Goal: Transaction & Acquisition: Purchase product/service

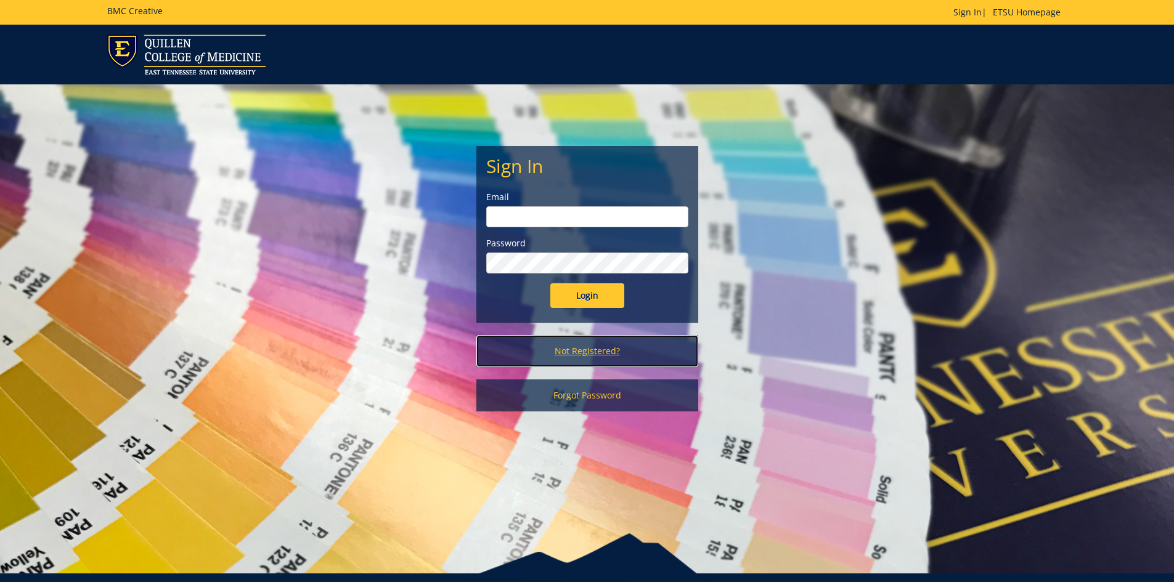
click at [577, 346] on link "Not Registered?" at bounding box center [587, 351] width 222 height 32
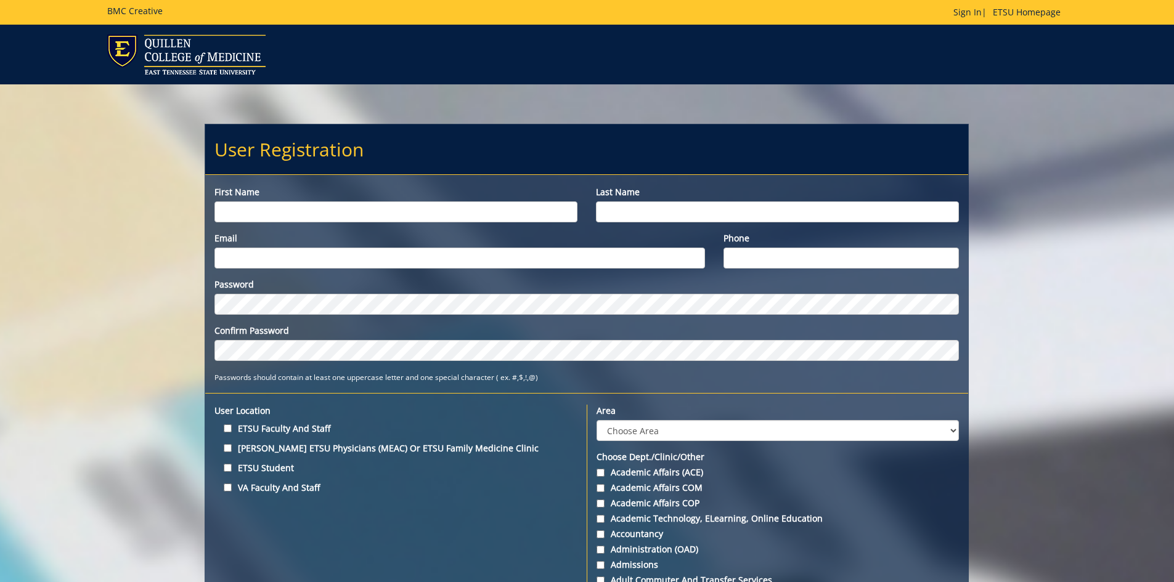
click at [270, 211] on input "First name" at bounding box center [395, 211] width 363 height 21
type input "Fenfen"
click at [641, 210] on input "Last name" at bounding box center [777, 211] width 363 height 21
type input "Wang"
click at [384, 256] on input "Email" at bounding box center [459, 258] width 490 height 21
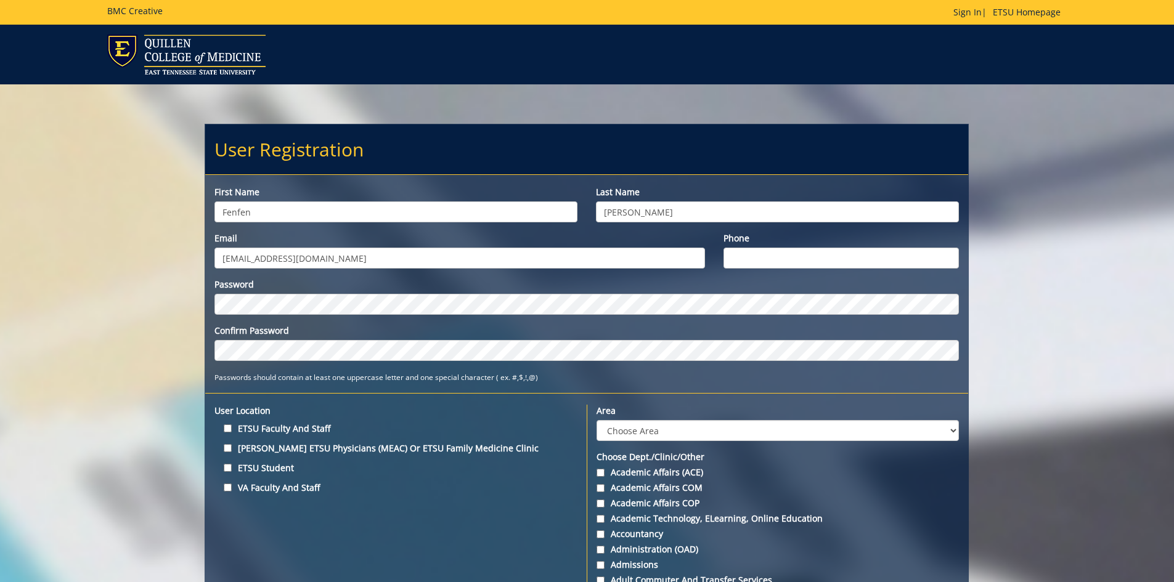
type input "wangf3@etsu.edu"
click at [770, 258] on input "Phone" at bounding box center [841, 258] width 236 height 21
click at [746, 262] on input "4234397813" at bounding box center [841, 258] width 236 height 21
type input "4234397813"
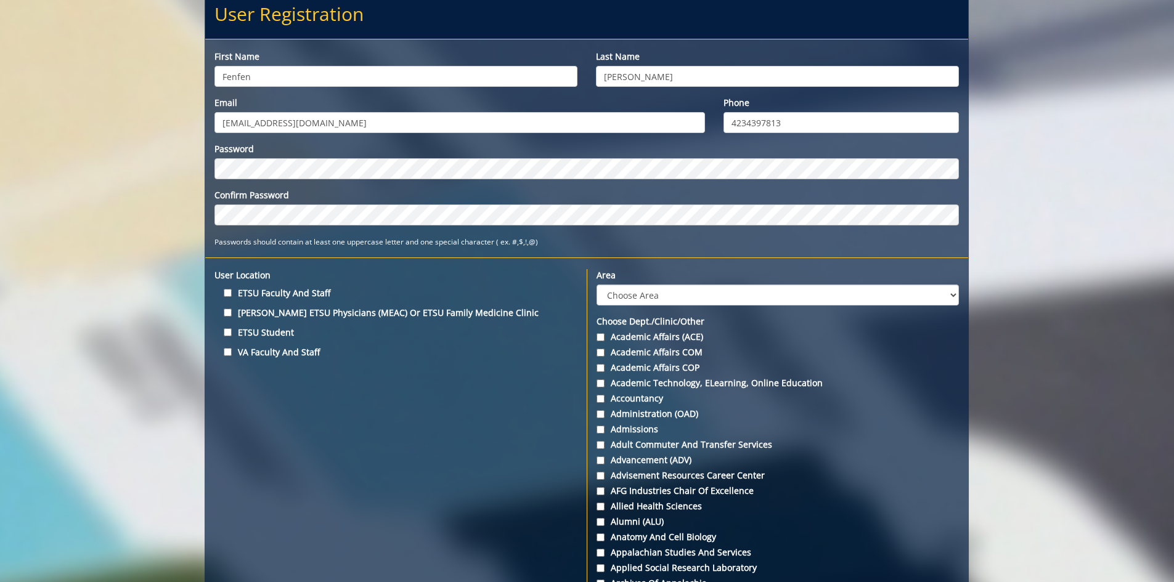
scroll to position [62, 0]
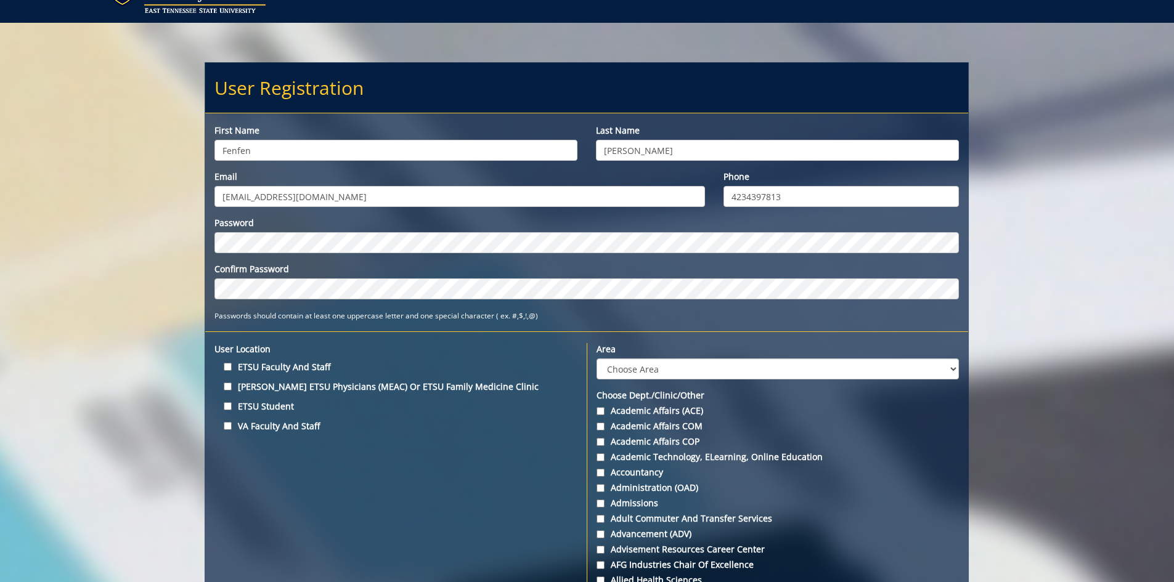
drag, startPoint x: 782, startPoint y: 200, endPoint x: 636, endPoint y: 197, distance: 146.0
click at [230, 369] on input "ETSU Faculty and Staff" at bounding box center [228, 367] width 8 height 8
checkbox input "true"
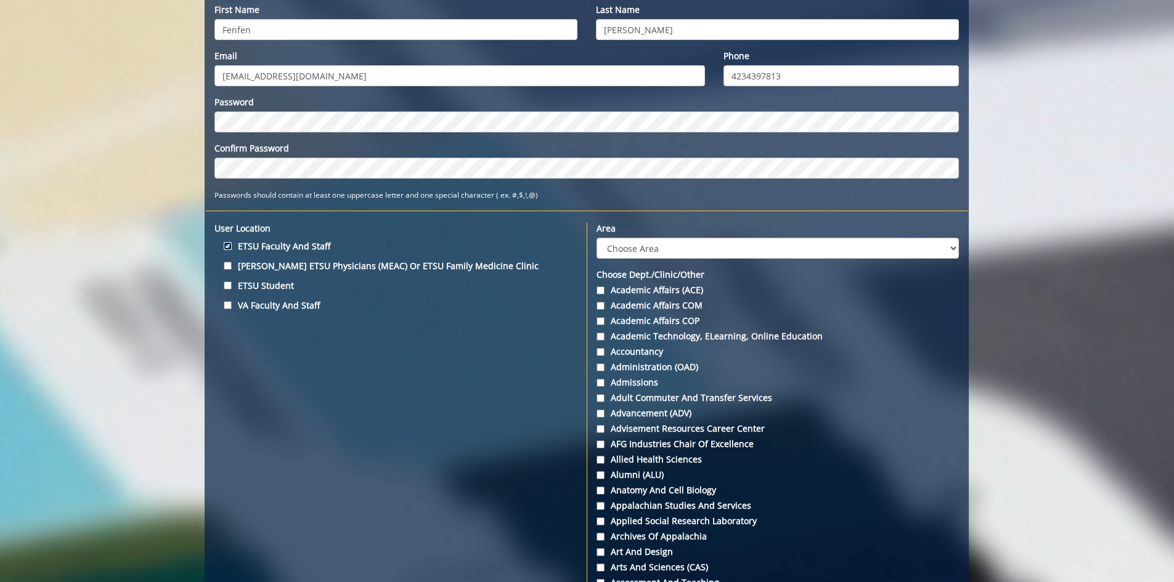
scroll to position [246, 0]
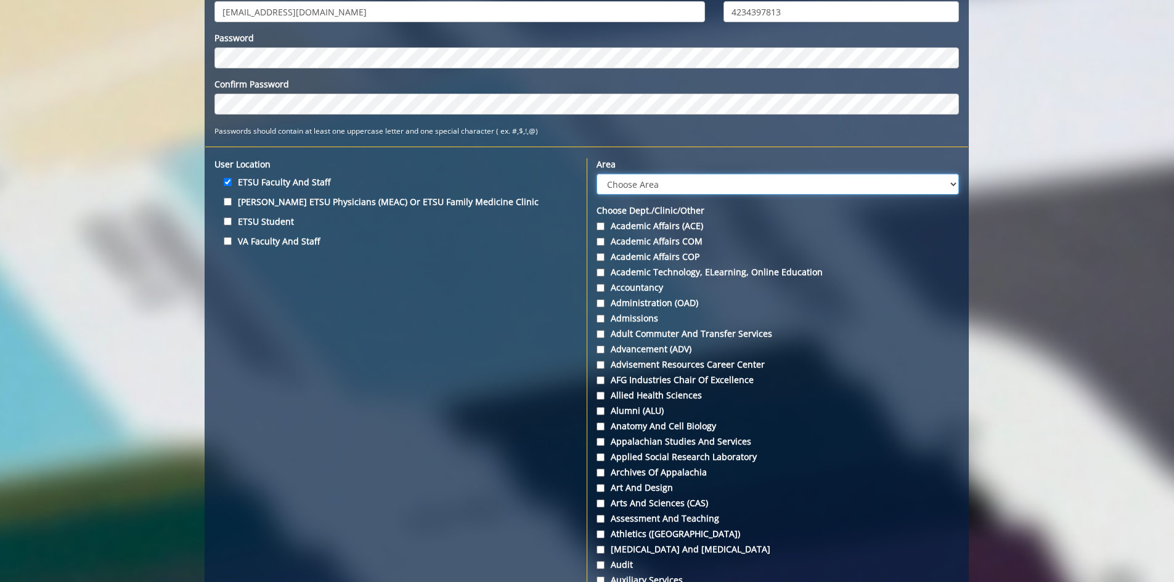
click at [738, 184] on select "Choose Area Administration Advancement (ADM) BucSports Business & Finance Clemm…" at bounding box center [777, 184] width 362 height 21
click at [626, 186] on select "Choose Area Administration Advancement (ADM) BucSports Business & Finance Clemm…" at bounding box center [777, 184] width 362 height 21
select select "1"
click at [596, 174] on select "Choose Area Administration Advancement (ADM) BucSports Business & Finance Clemm…" at bounding box center [777, 184] width 362 height 21
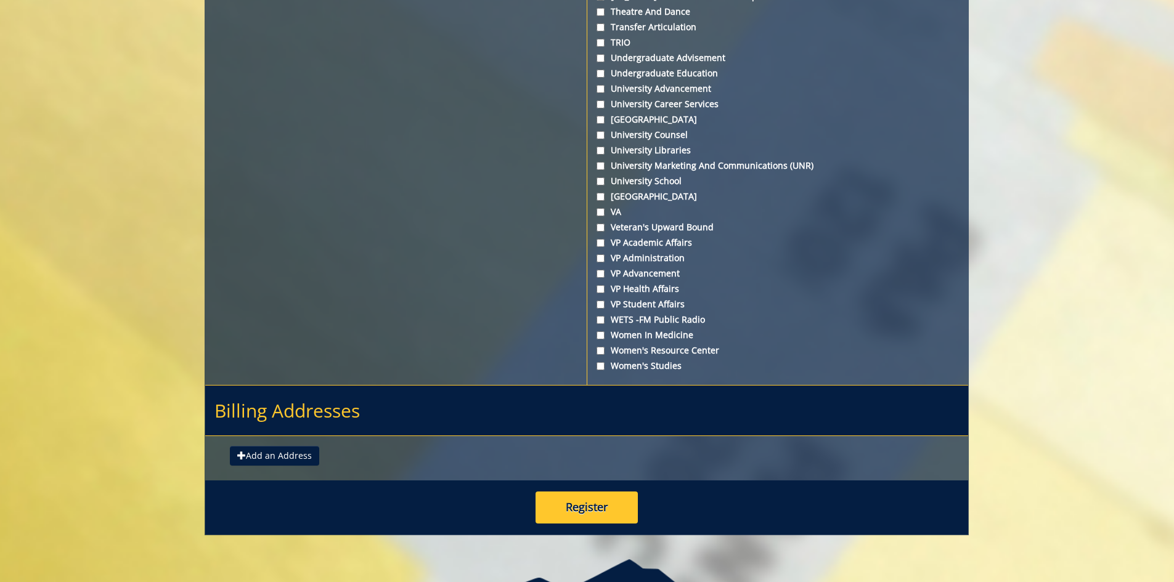
scroll to position [4463, 0]
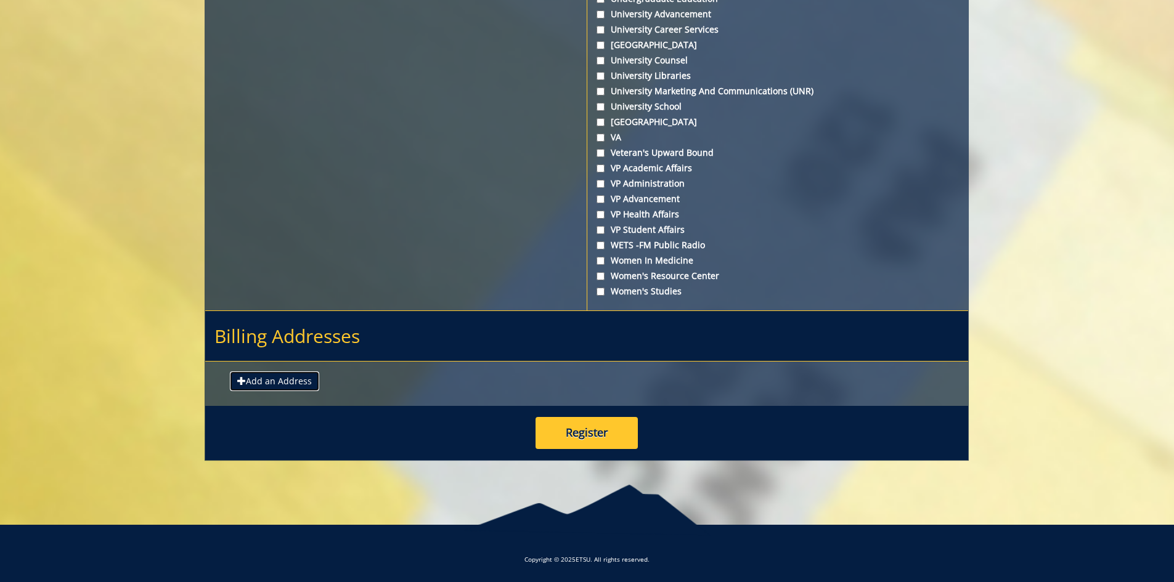
click at [255, 382] on button "Add an Address" at bounding box center [274, 381] width 89 height 20
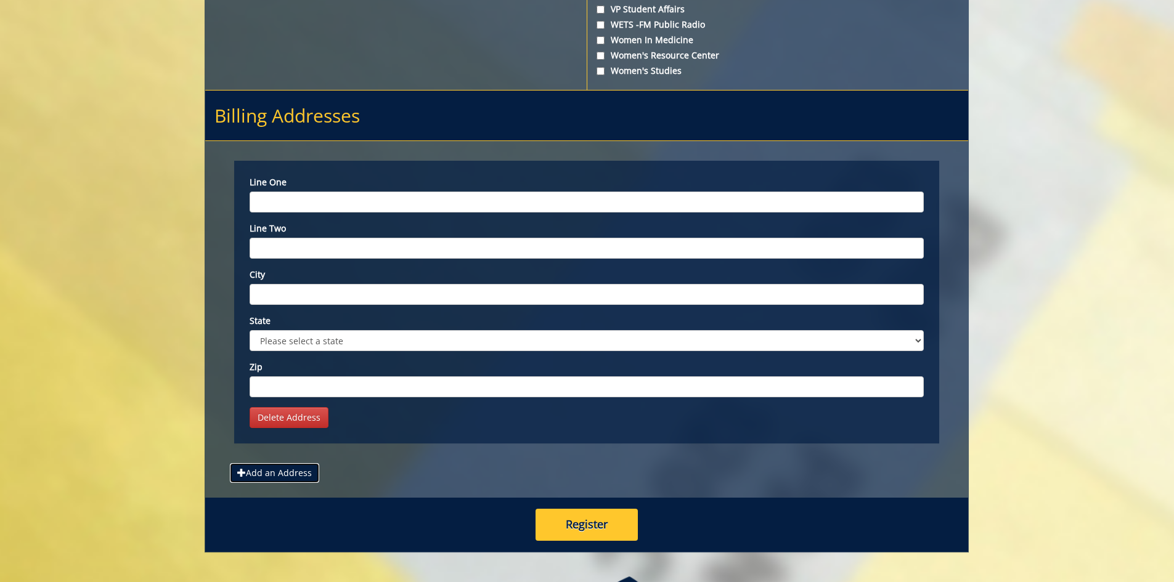
scroll to position [4775, 0]
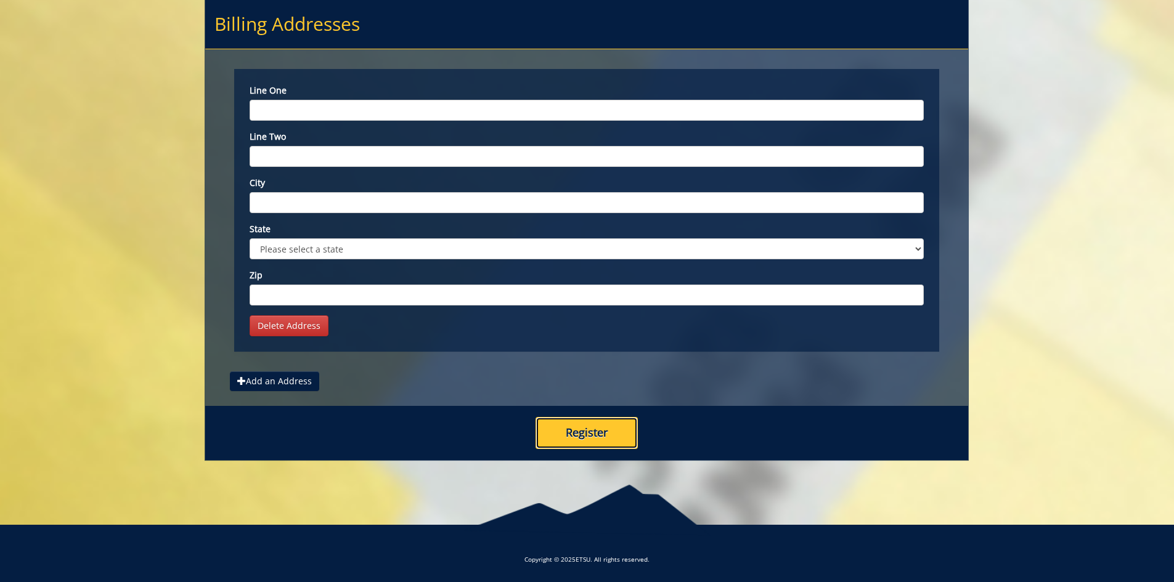
click at [598, 436] on button "Register" at bounding box center [586, 433] width 102 height 32
click at [310, 110] on input "Line one" at bounding box center [586, 110] width 674 height 21
type input "1609 Woodridge Dr."
click at [340, 194] on input "City" at bounding box center [586, 202] width 674 height 21
type input "Johnson City"
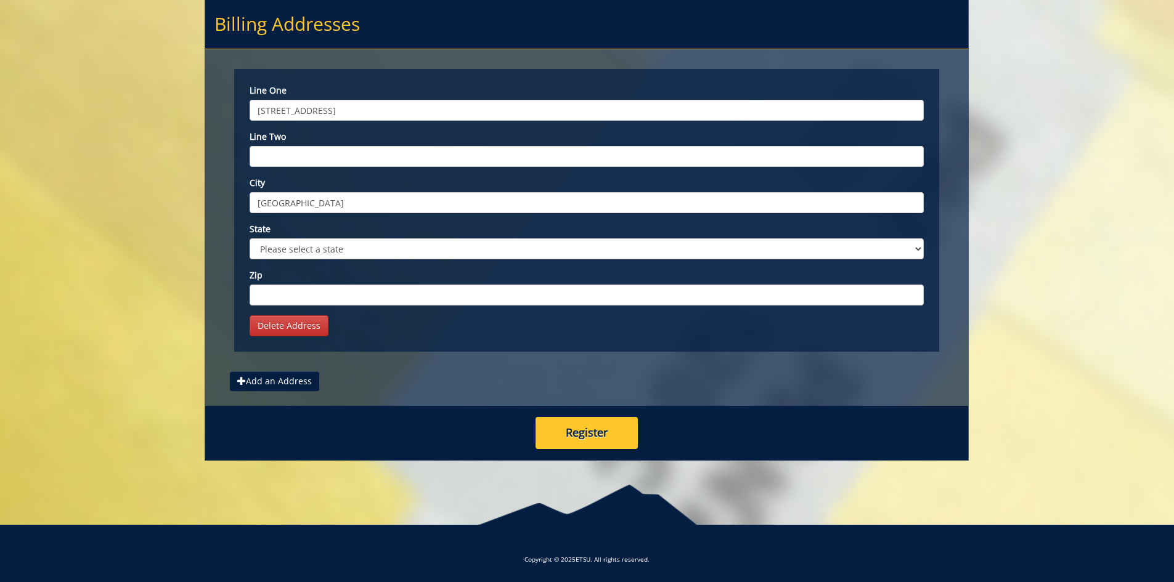
click at [303, 251] on select "Please select a state AK AL AR AS AZ CA CO CT DC DE FL FM GA GU HI IA ID IL IN …" at bounding box center [586, 248] width 674 height 21
select select "1"
click at [249, 238] on select "Please select a state AK AL AR AS AZ CA CO CT DC DE FL FM GA GU HI IA ID IL IN …" at bounding box center [586, 248] width 674 height 21
click at [291, 297] on input "Zip" at bounding box center [586, 295] width 674 height 21
type input "37604"
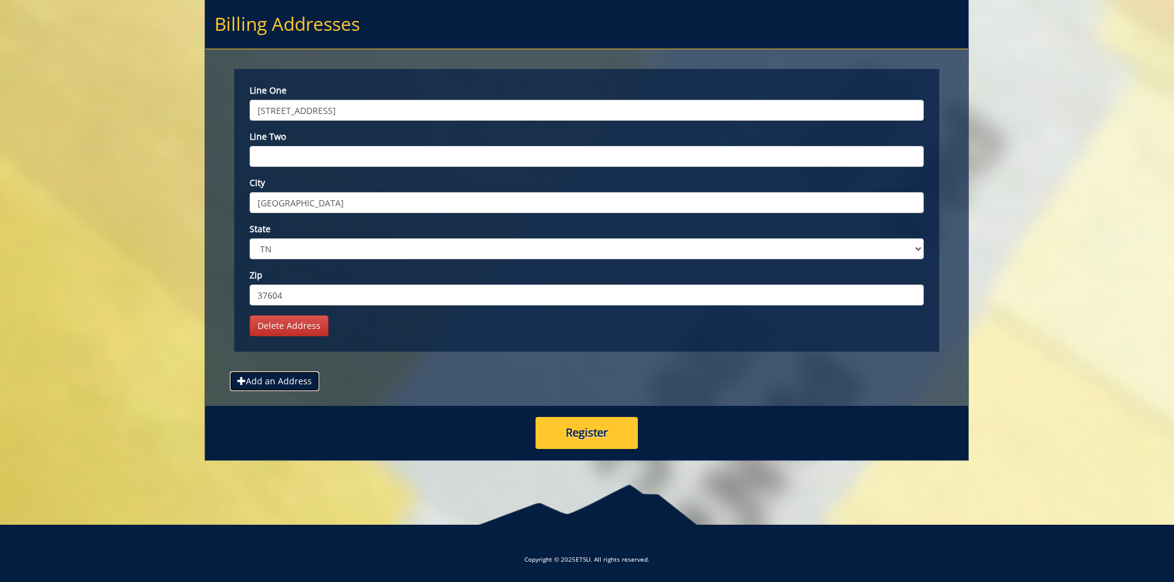
click at [273, 381] on button "Add an Address" at bounding box center [274, 381] width 89 height 20
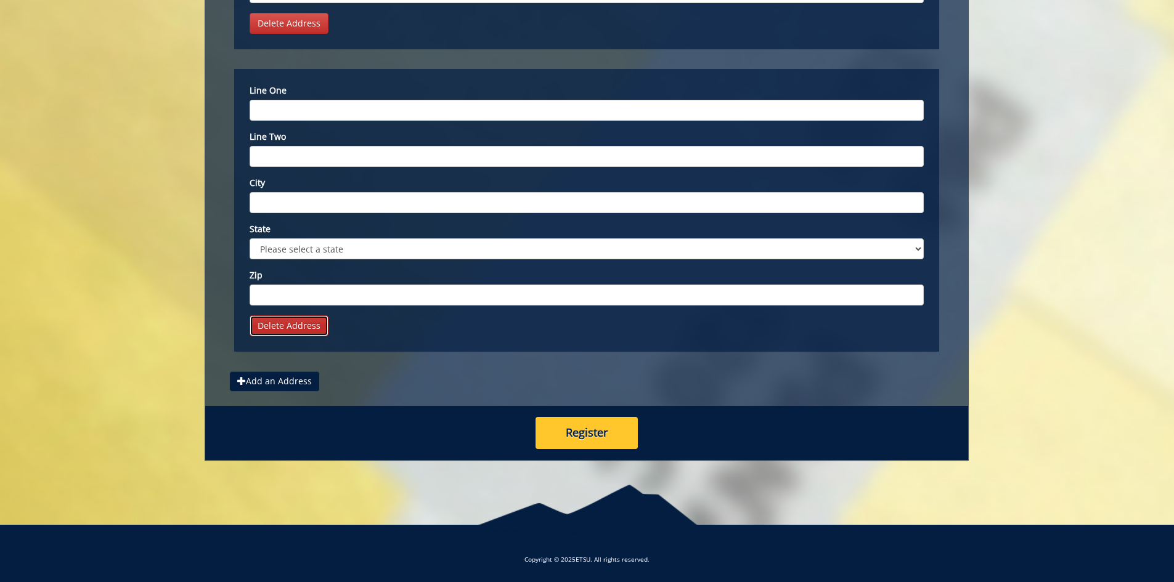
click at [285, 329] on link "Delete Address" at bounding box center [288, 325] width 79 height 21
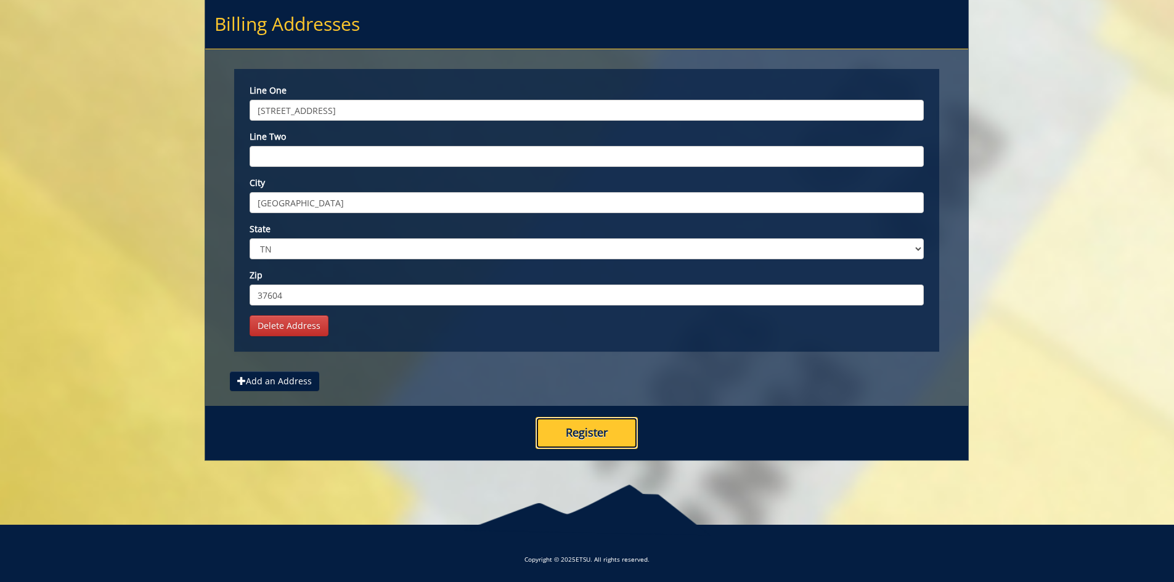
click at [586, 435] on button "Register" at bounding box center [586, 433] width 102 height 32
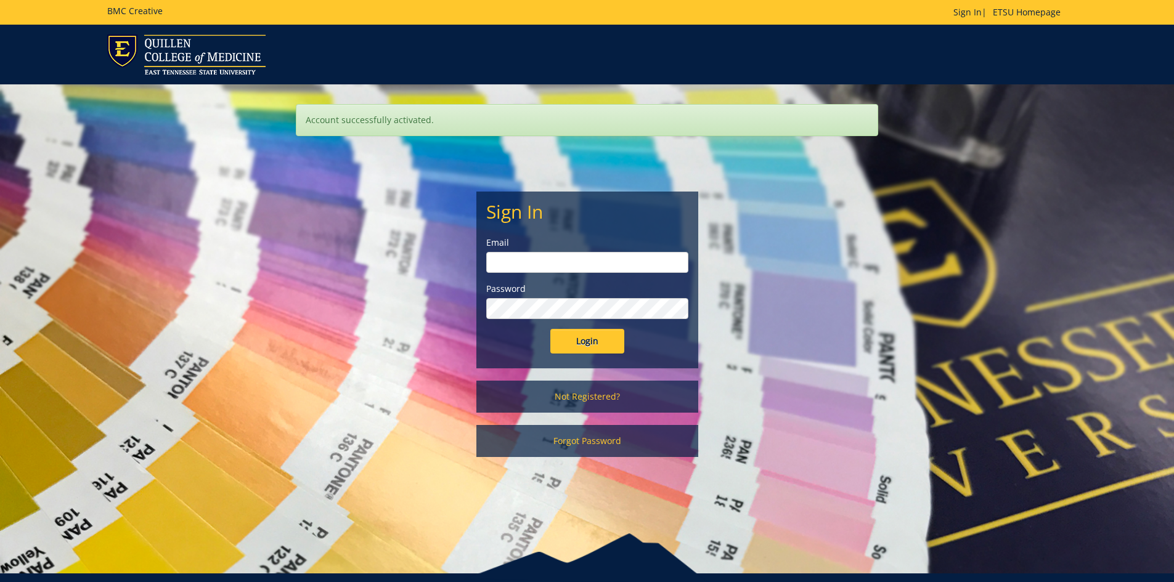
click at [541, 264] on input "email" at bounding box center [587, 262] width 202 height 21
type input "wangf3@etsu.edu"
click at [577, 348] on input "Login" at bounding box center [587, 341] width 74 height 25
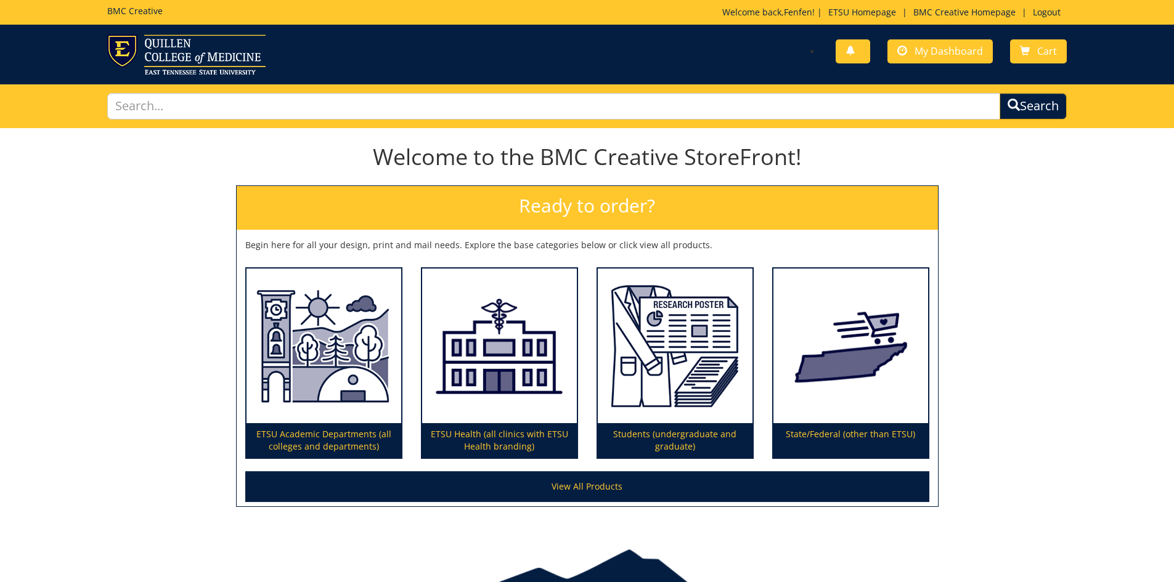
click at [1021, 219] on div "Welcome to the BMC Creative StoreFront! Ready to order? Begin here for all your…" at bounding box center [587, 330] width 1174 height 396
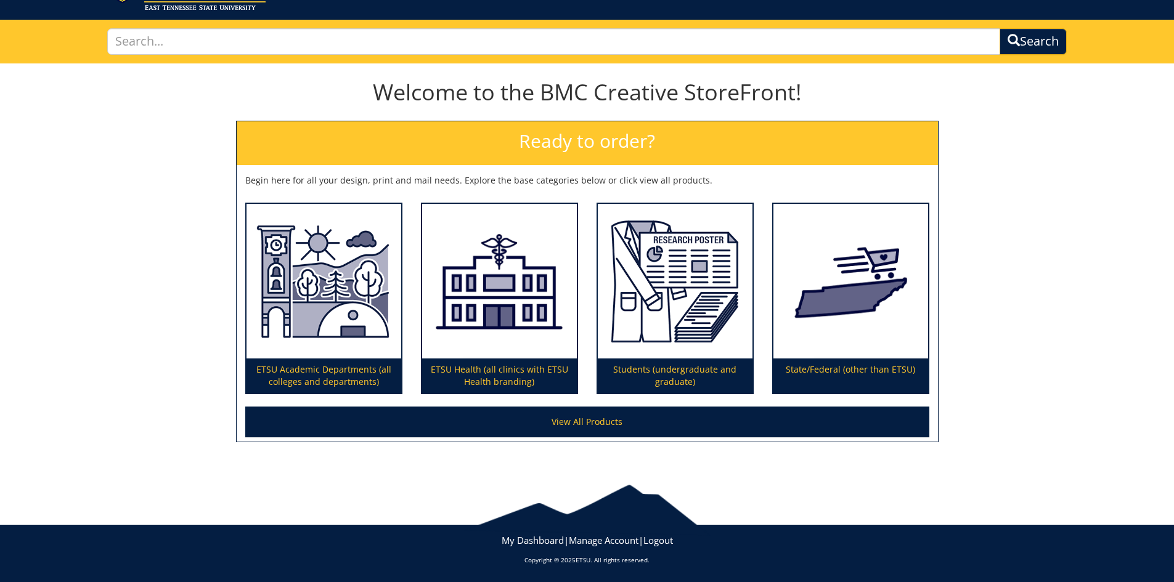
scroll to position [65, 0]
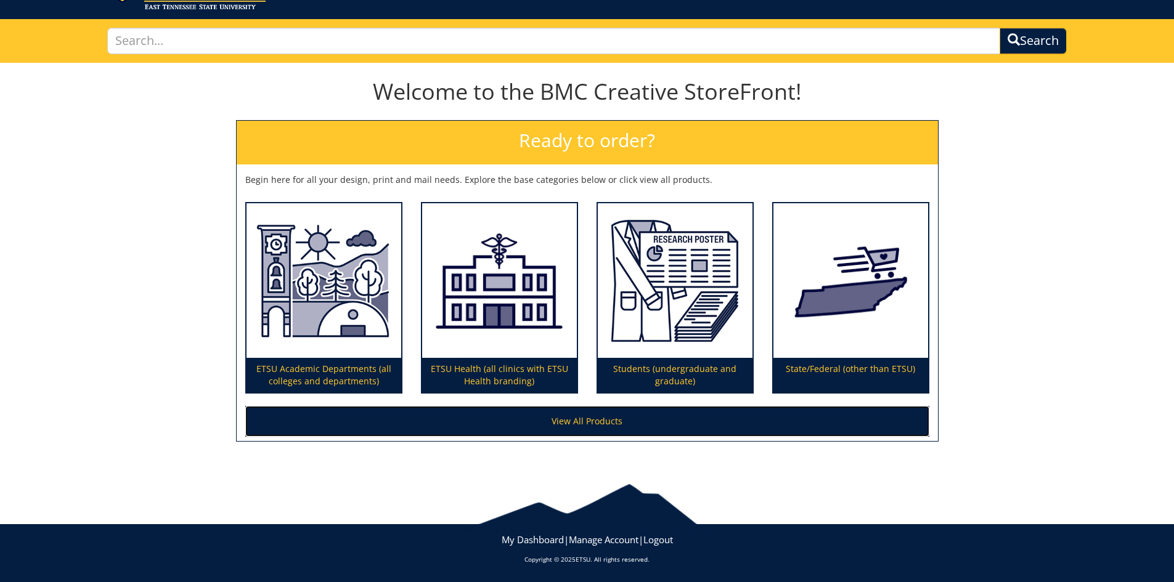
click at [614, 415] on link "View All Products" at bounding box center [587, 421] width 684 height 31
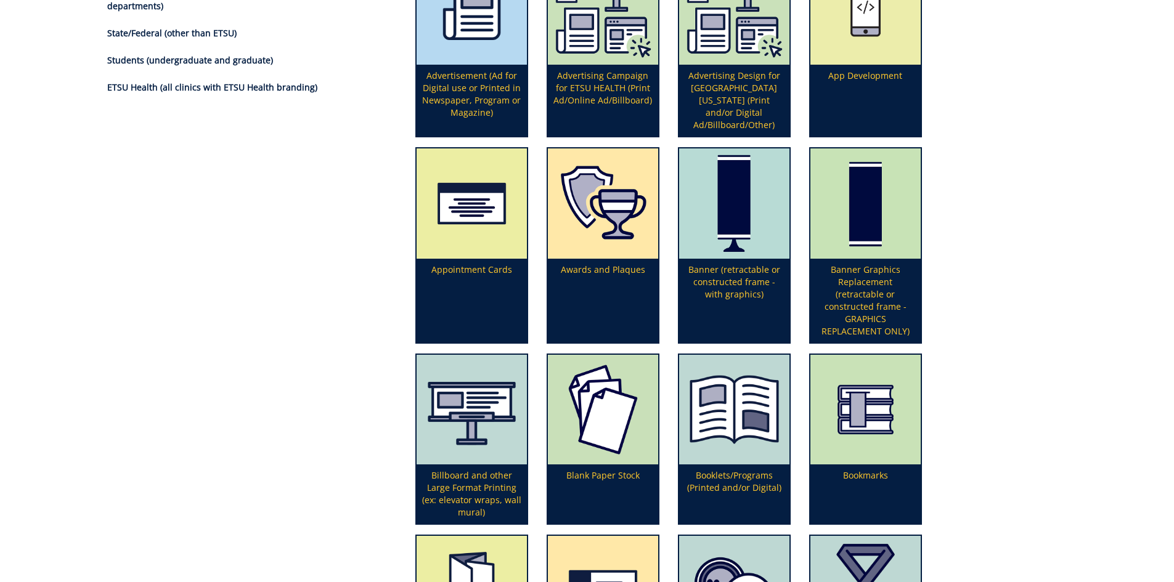
scroll to position [246, 0]
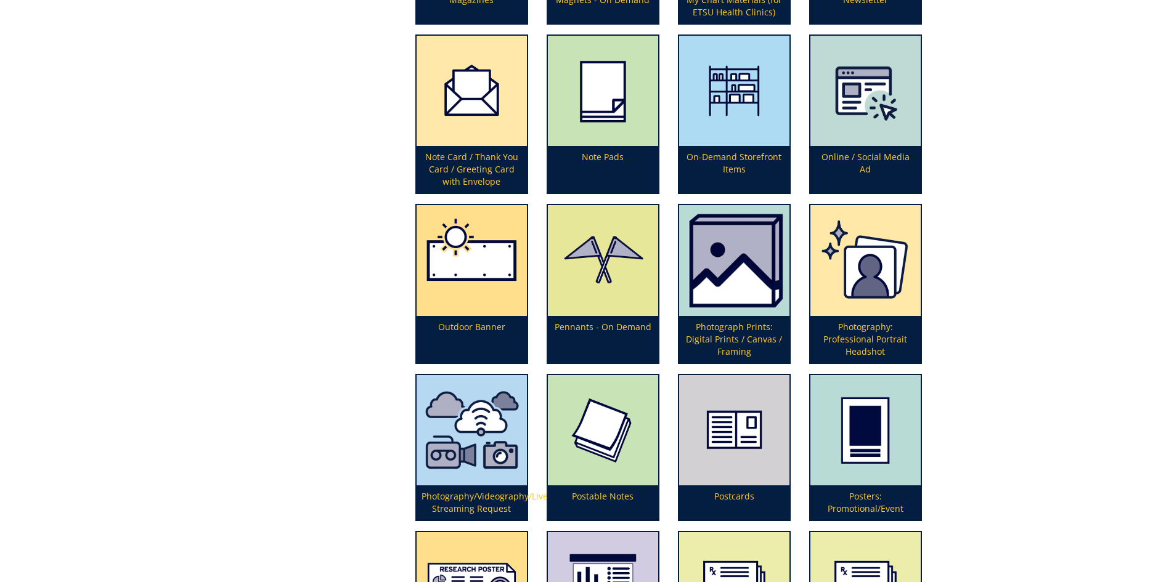
scroll to position [2772, 0]
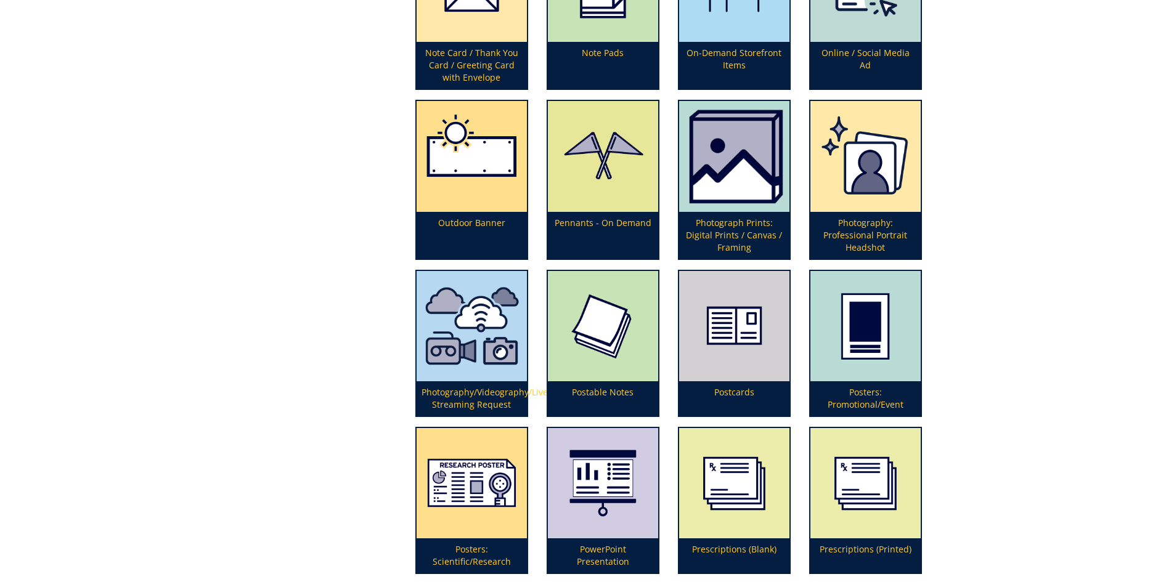
click at [870, 153] on img at bounding box center [865, 156] width 110 height 111
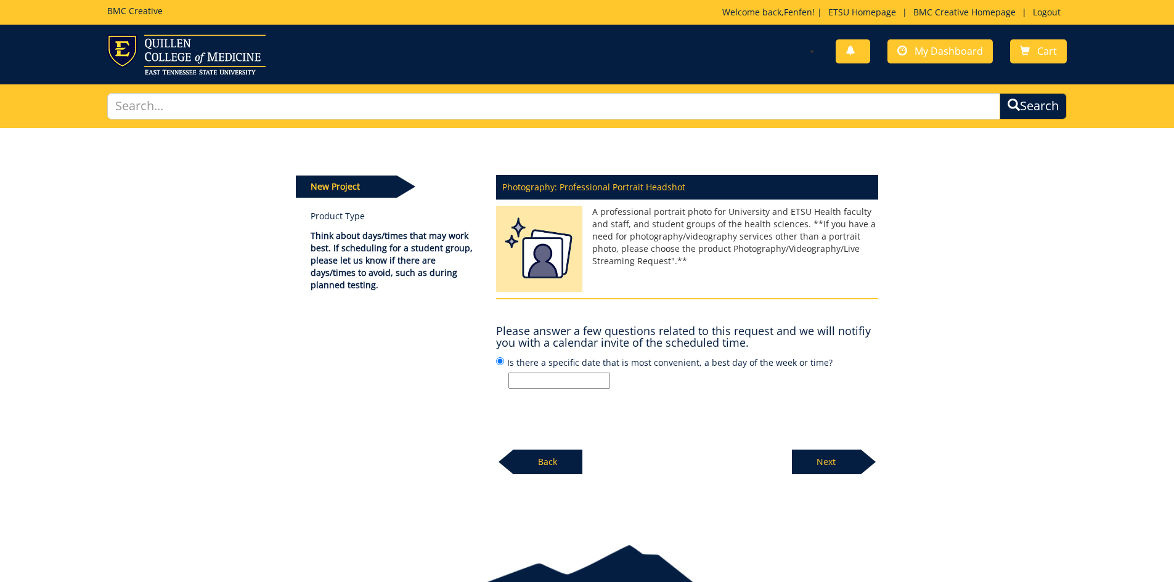
click at [691, 214] on p "A professional portrait photo for University and ETSU Health faculty and staff,…" at bounding box center [687, 237] width 382 height 62
click at [690, 220] on p "A professional portrait photo for University and ETSU Health faculty and staff,…" at bounding box center [687, 237] width 382 height 62
click at [685, 237] on p "A professional portrait photo for University and ETSU Health faculty and staff,…" at bounding box center [687, 237] width 382 height 62
click at [638, 239] on p "A professional portrait photo for University and ETSU Health faculty and staff,…" at bounding box center [687, 237] width 382 height 62
click at [628, 247] on p "A professional portrait photo for University and ETSU Health faculty and staff,…" at bounding box center [687, 237] width 382 height 62
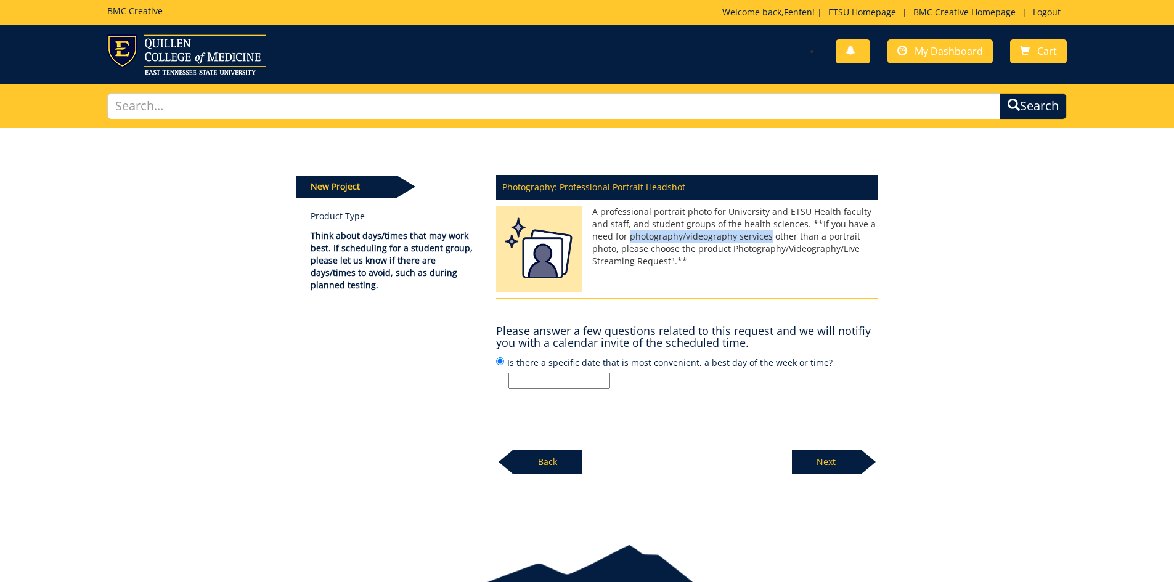
drag, startPoint x: 633, startPoint y: 237, endPoint x: 768, endPoint y: 237, distance: 134.9
click at [768, 237] on p "A professional portrait photo for University and ETSU Health faculty and staff,…" at bounding box center [687, 237] width 382 height 62
click at [774, 231] on p "A professional portrait photo for University and ETSU Health faculty and staff,…" at bounding box center [687, 237] width 382 height 62
click at [708, 248] on p "A professional portrait photo for University and ETSU Health faculty and staff,…" at bounding box center [687, 237] width 382 height 62
click at [701, 251] on p "A professional portrait photo for University and ETSU Health faculty and staff,…" at bounding box center [687, 237] width 382 height 62
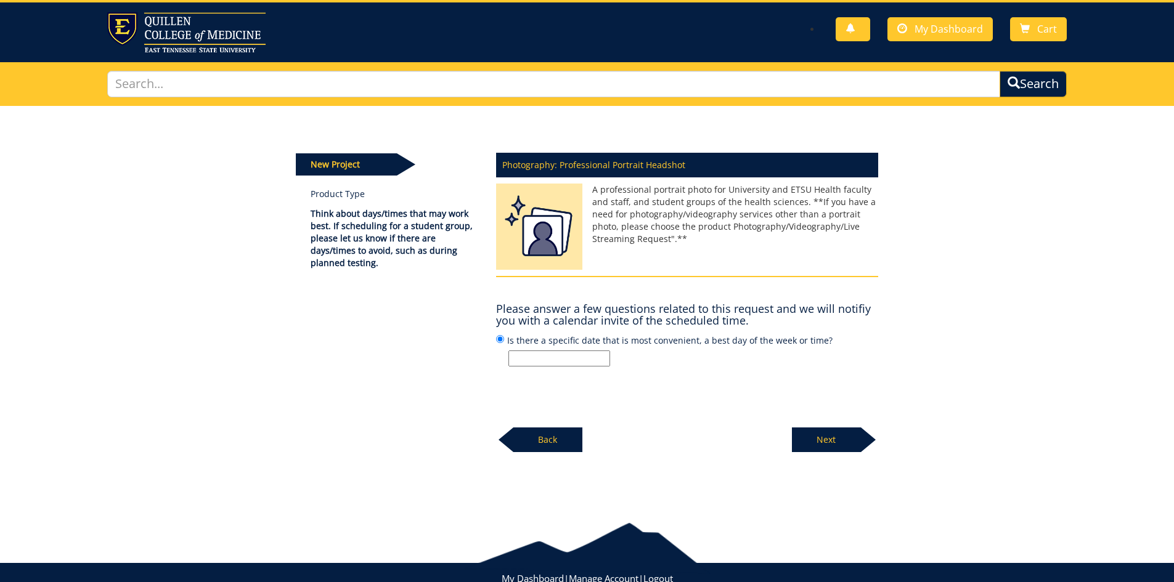
scroll to position [61, 0]
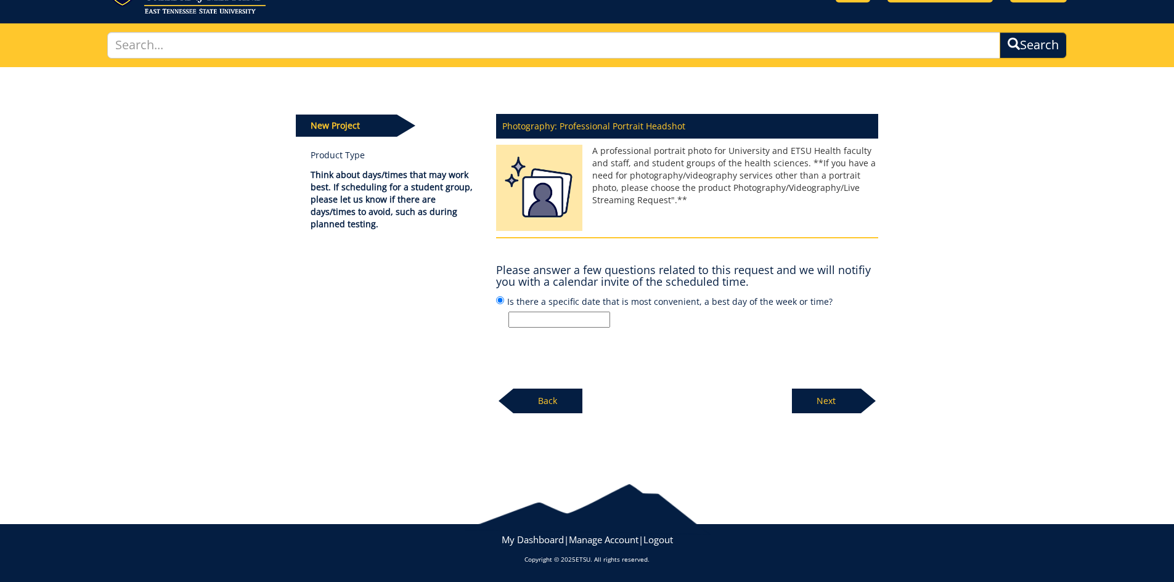
click at [599, 269] on h4 "Please answer a few questions related to this request and we will notifiy you w…" at bounding box center [687, 276] width 382 height 25
click at [534, 317] on input "Is there a specific date that is most convenient, a best day of the week or tim…" at bounding box center [559, 320] width 102 height 16
click at [588, 278] on h4 "Please answer a few questions related to this request and we will notifiy you w…" at bounding box center [687, 276] width 382 height 25
click at [548, 286] on h4 "Please answer a few questions related to this request and we will notifiy you w…" at bounding box center [687, 276] width 382 height 25
click at [548, 270] on h4 "Please answer a few questions related to this request and we will notifiy you w…" at bounding box center [687, 276] width 382 height 25
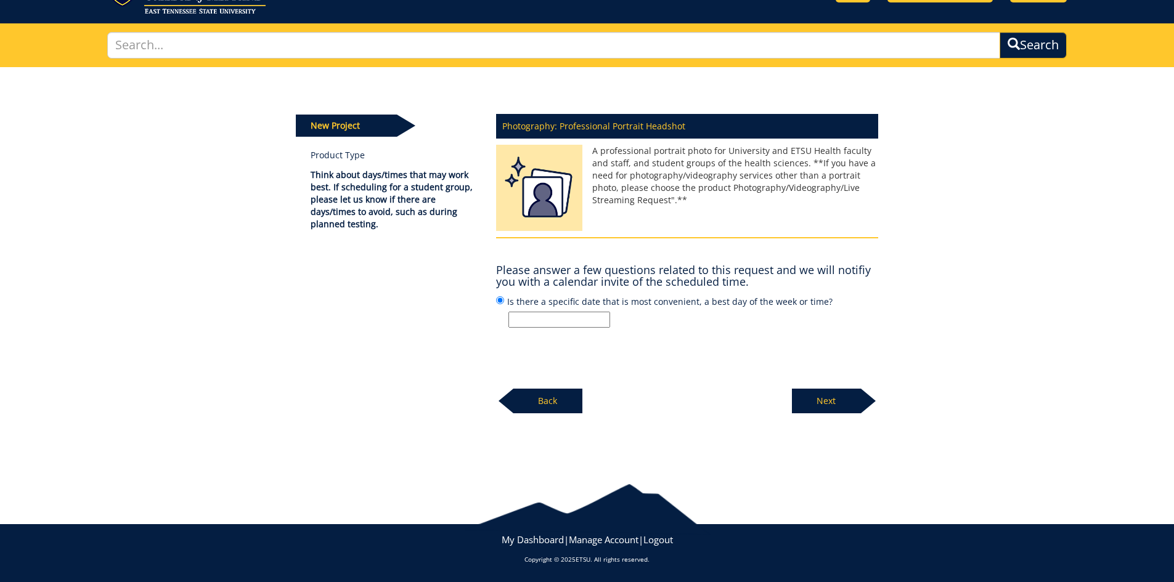
click at [537, 317] on input "Is there a specific date that is most convenient, a best day of the week or tim…" at bounding box center [559, 320] width 102 height 16
click at [528, 320] on input "Is there a specific date that is most convenient, a best day of the week or tim…" at bounding box center [559, 320] width 102 height 16
type input "[DATE]/[DATE]"
click at [836, 403] on p "Next" at bounding box center [826, 401] width 69 height 25
